Goal: Task Accomplishment & Management: Use online tool/utility

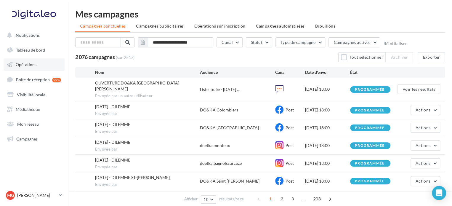
click at [24, 70] on link "Opérations" at bounding box center [34, 64] width 61 height 12
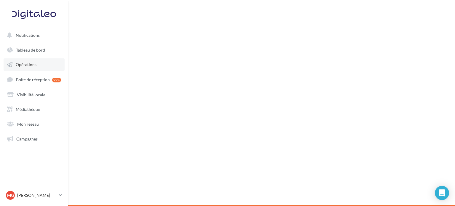
click at [32, 65] on span "Opérations" at bounding box center [26, 64] width 21 height 5
click at [27, 35] on span "Notifications" at bounding box center [28, 35] width 24 height 5
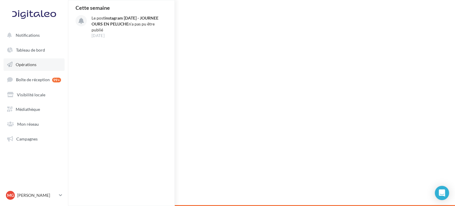
click at [31, 62] on span "Opérations" at bounding box center [26, 64] width 21 height 5
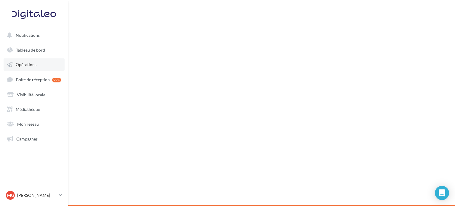
click at [31, 62] on span "Opérations" at bounding box center [26, 64] width 21 height 5
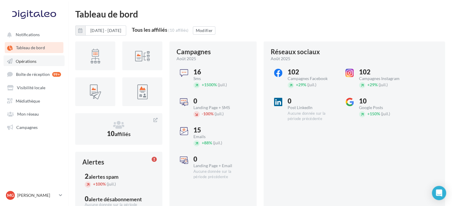
click at [41, 61] on link "Opérations" at bounding box center [34, 60] width 61 height 11
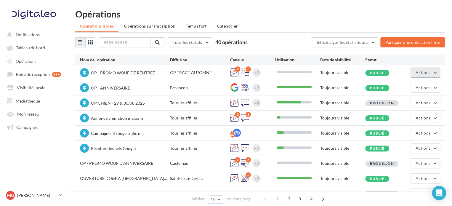
click at [436, 74] on button "Actions" at bounding box center [425, 72] width 30 height 10
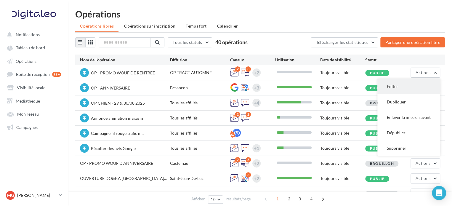
click at [411, 87] on button "Editer" at bounding box center [408, 86] width 63 height 15
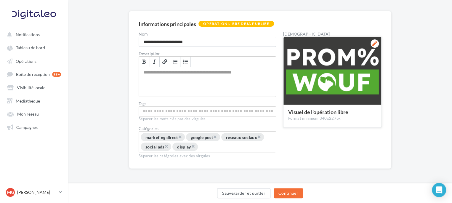
scroll to position [38, 0]
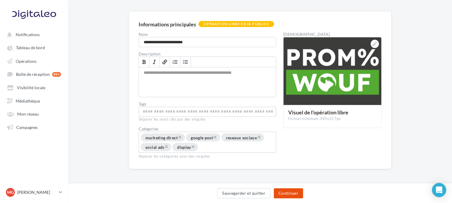
click at [290, 193] on button "Continuer" at bounding box center [287, 193] width 29 height 10
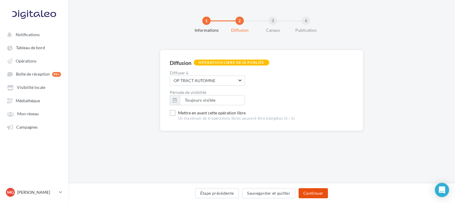
click at [307, 194] on button "Continuer" at bounding box center [312, 193] width 29 height 10
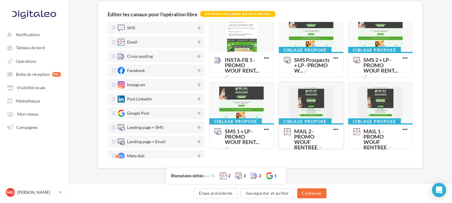
scroll to position [49, 0]
click at [375, 101] on div at bounding box center [380, 102] width 64 height 41
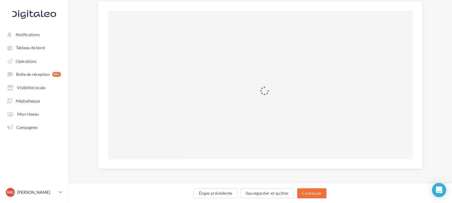
scroll to position [0, 0]
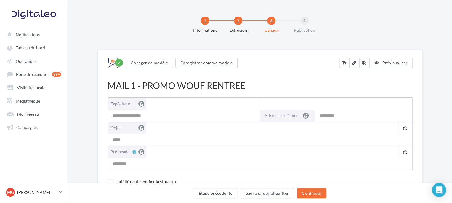
type input "**********"
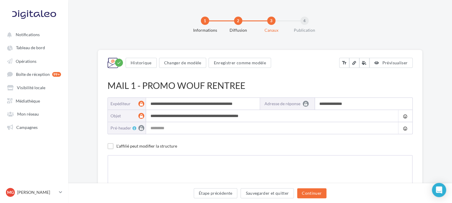
type input "**********"
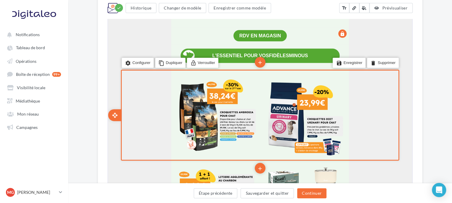
scroll to position [596, 0]
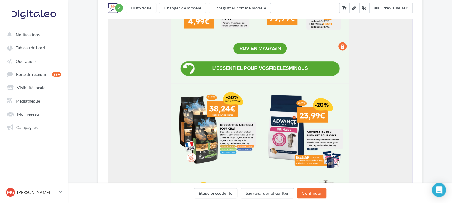
click at [422, 48] on div "**********" at bounding box center [260, 136] width 384 height 1365
click at [425, 47] on div "**********" at bounding box center [260, 136] width 384 height 1365
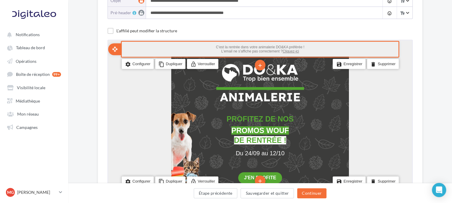
scroll to position [0, 0]
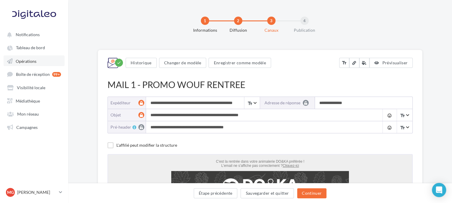
click at [25, 60] on span "Opérations" at bounding box center [26, 60] width 21 height 5
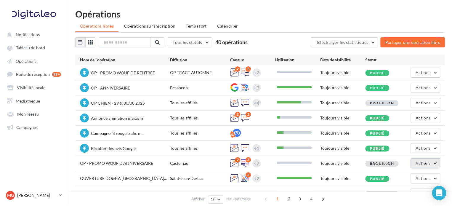
click at [435, 164] on button "Actions" at bounding box center [425, 163] width 30 height 10
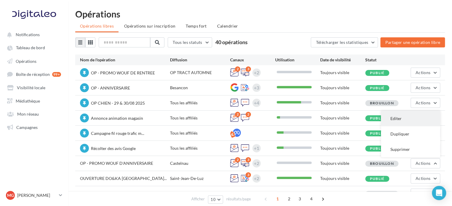
click at [392, 116] on button "Editer" at bounding box center [410, 118] width 59 height 15
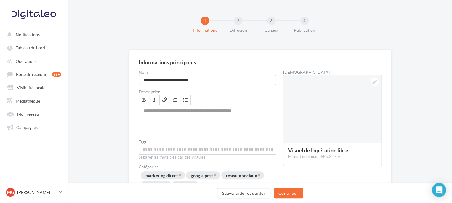
scroll to position [38, 0]
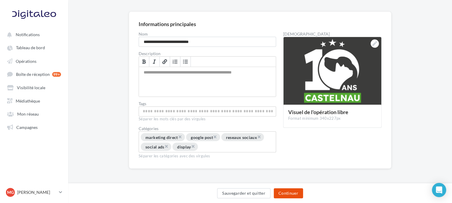
click at [291, 194] on button "Continuer" at bounding box center [287, 193] width 29 height 10
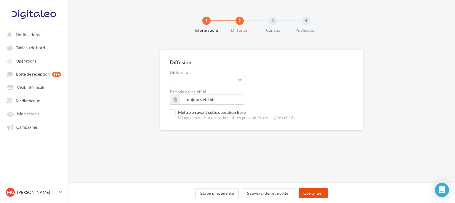
click at [318, 191] on button "Continuer" at bounding box center [312, 193] width 29 height 10
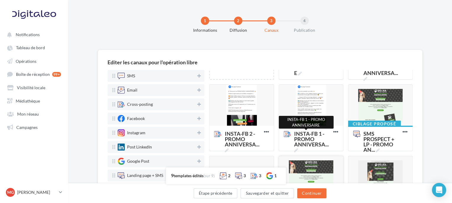
scroll to position [57, 0]
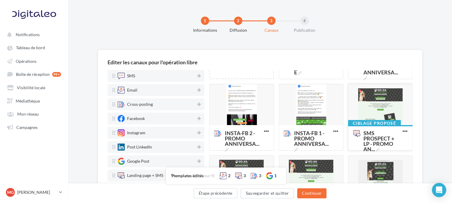
click at [381, 103] on div at bounding box center [380, 104] width 64 height 41
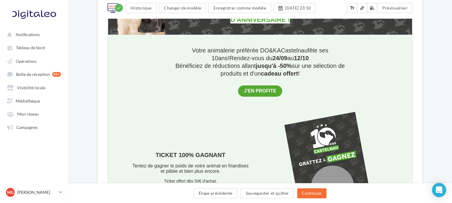
scroll to position [172, 0]
